Goal: Information Seeking & Learning: Learn about a topic

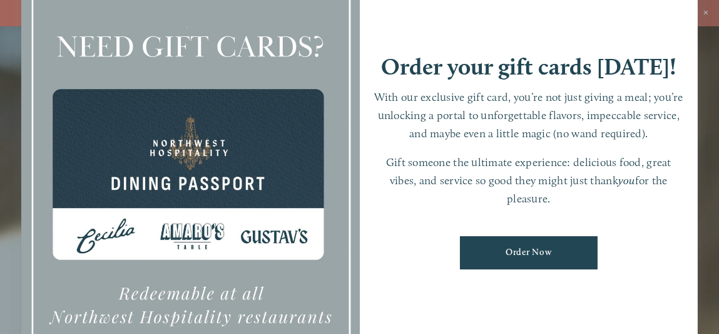
click at [705, 13] on div at bounding box center [359, 167] width 719 height 334
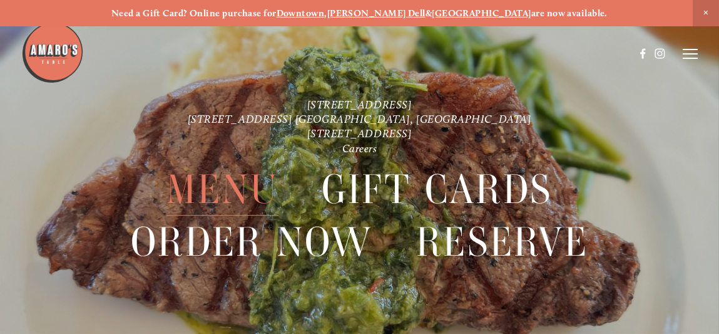
click at [222, 191] on span "Menu" at bounding box center [222, 189] width 112 height 52
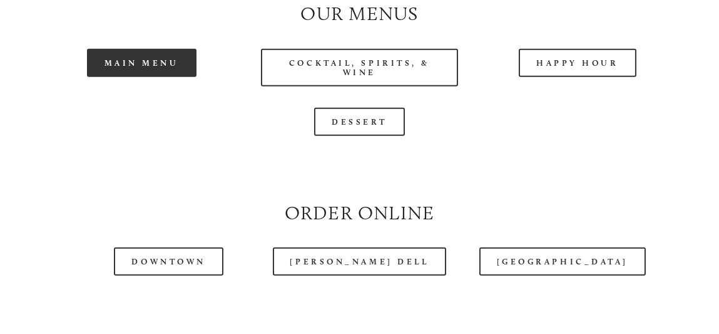
scroll to position [1152, 0]
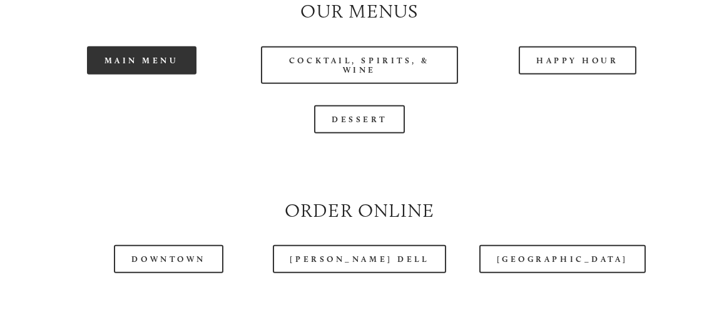
click at [141, 74] on link "Main Menu" at bounding box center [142, 60] width 110 height 28
